Goal: Task Accomplishment & Management: Manage account settings

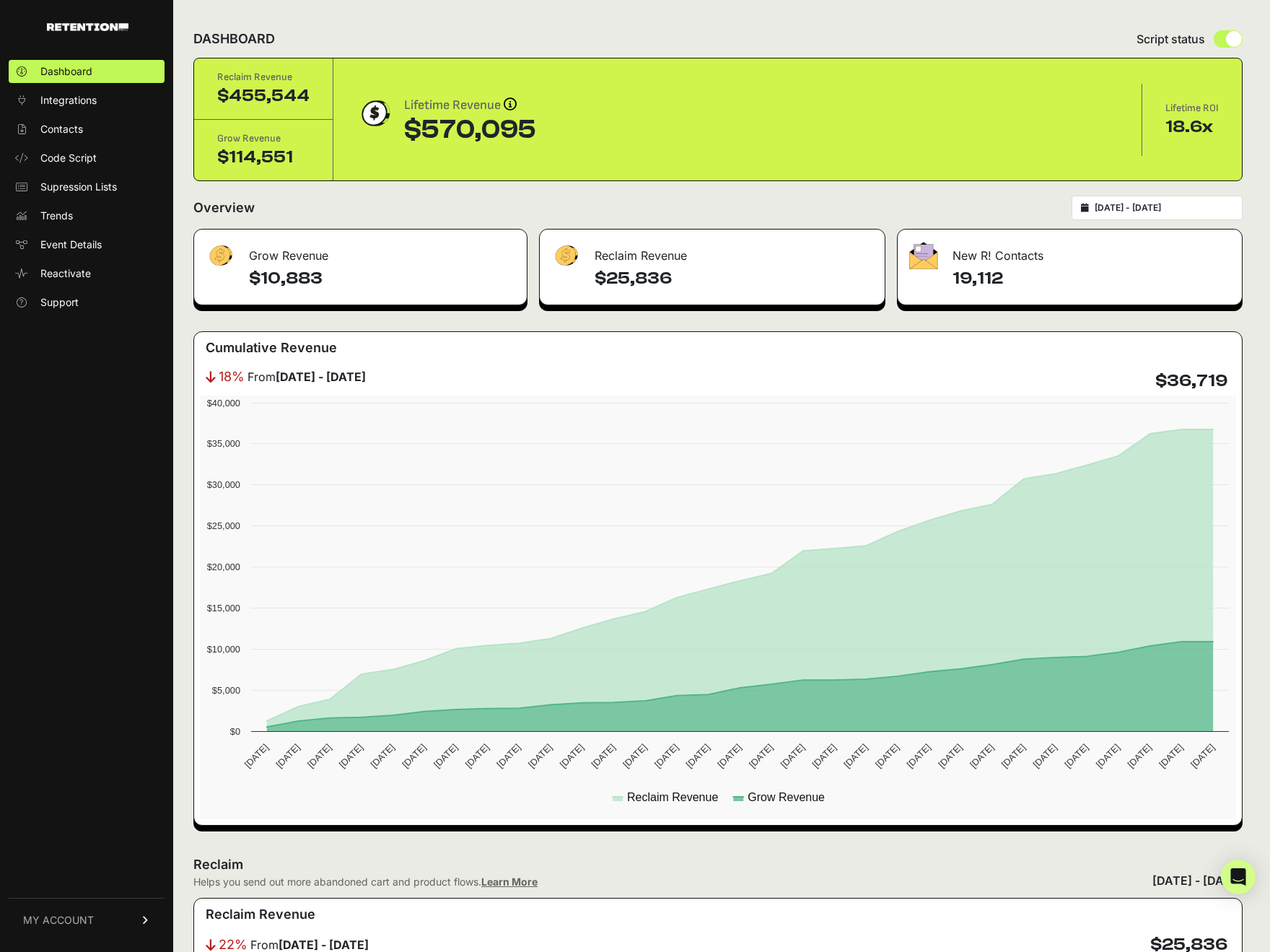
click at [52, 919] on span "MY ACCOUNT" at bounding box center [58, 920] width 71 height 15
click at [83, 863] on link "Billing" at bounding box center [86, 872] width 155 height 23
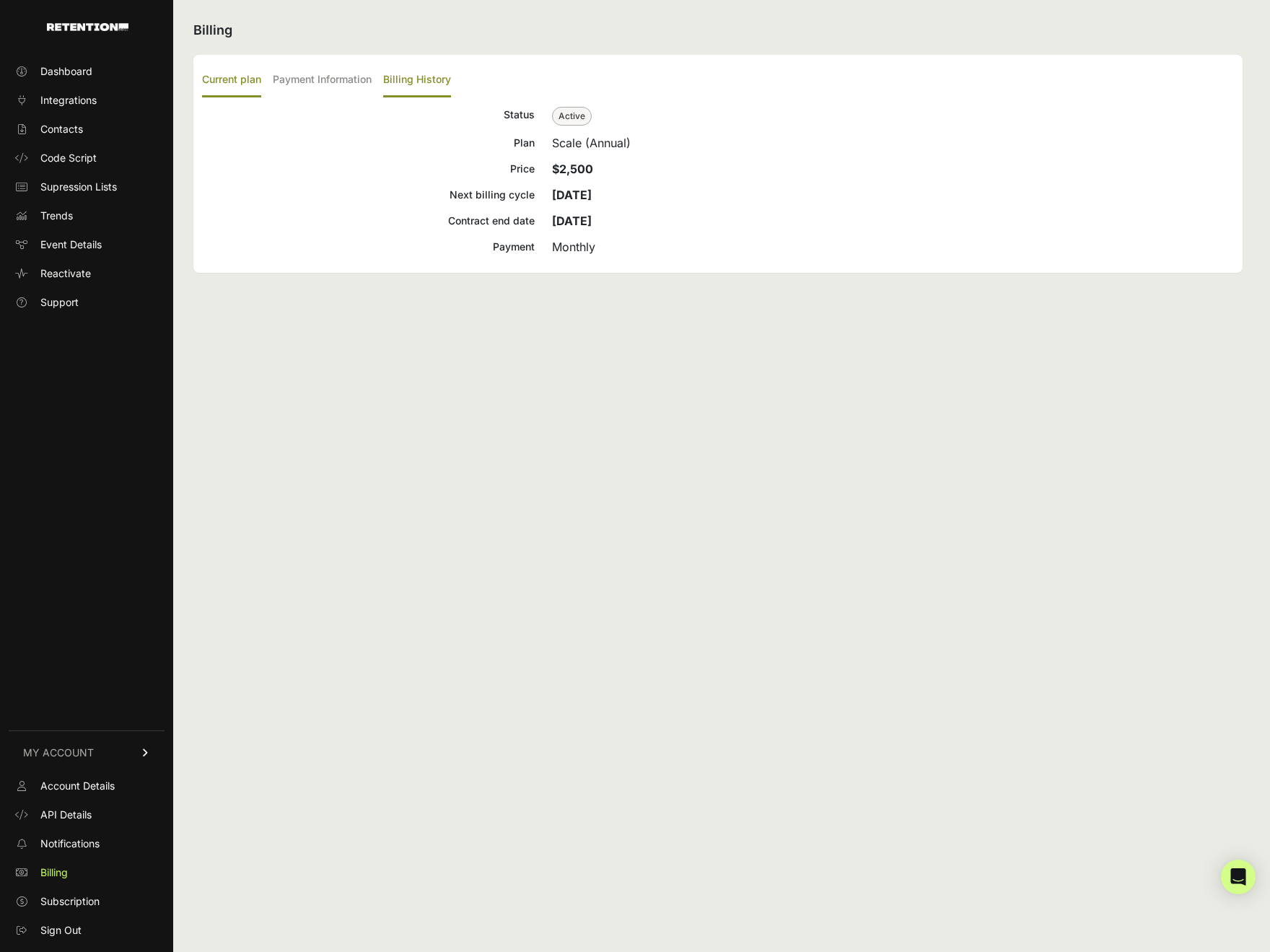
click at [402, 75] on label "Billing History" at bounding box center [418, 80] width 68 height 34
click at [0, 0] on input "Billing History" at bounding box center [0, 0] width 0 height 0
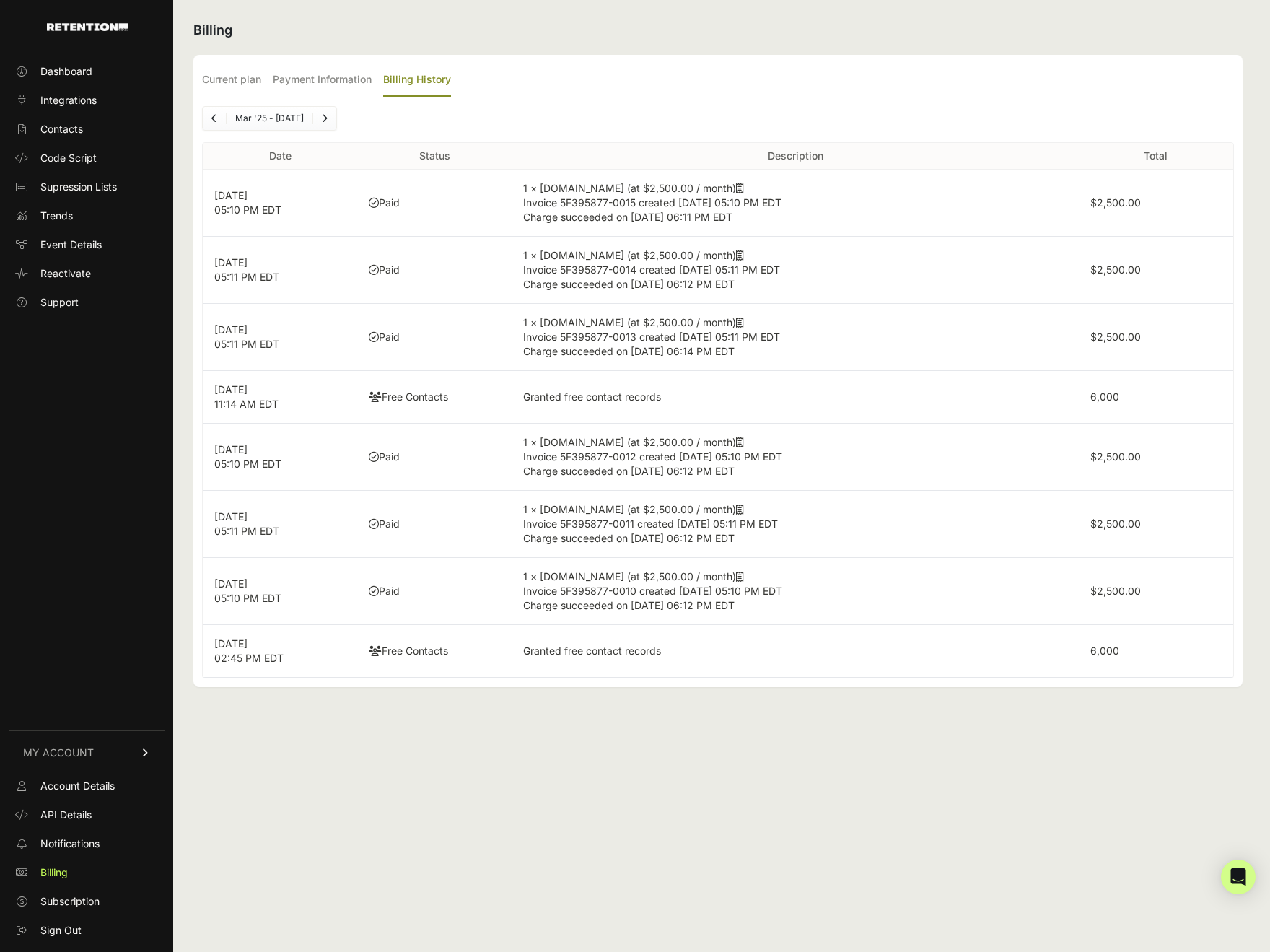
click at [736, 187] on icon at bounding box center [739, 188] width 8 height 10
